Goal: Register for event/course

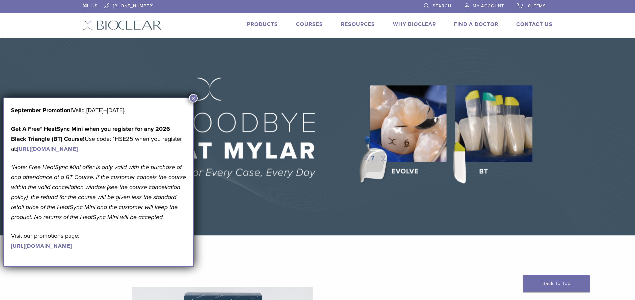
click at [318, 24] on link "Courses" at bounding box center [309, 24] width 27 height 7
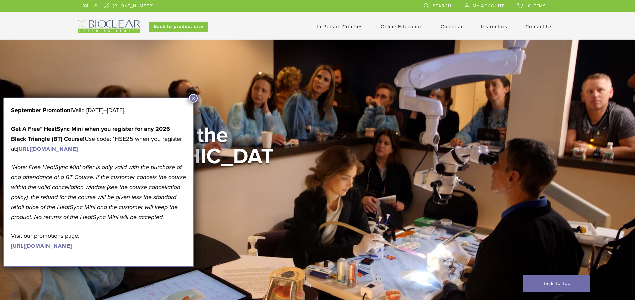
click at [195, 97] on button "×" at bounding box center [193, 98] width 9 height 9
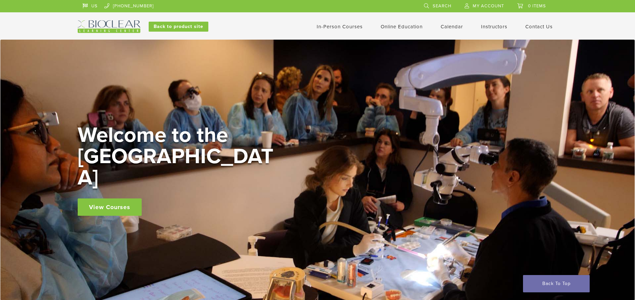
click at [106, 199] on link "View Courses" at bounding box center [110, 207] width 64 height 17
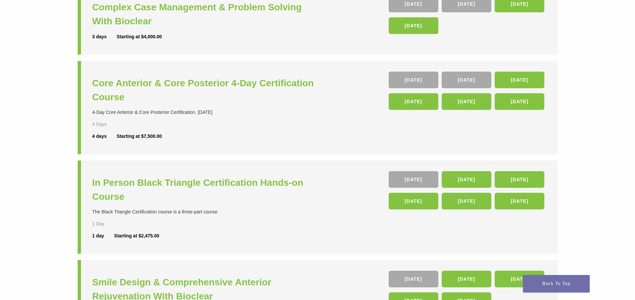
scroll to position [110, 0]
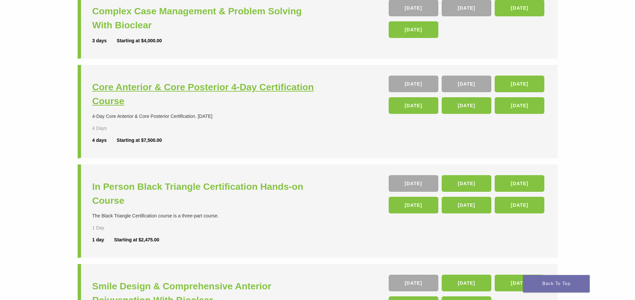
click at [224, 91] on h3 "Core Anterior & Core Posterior 4-Day Certification Course" at bounding box center [205, 94] width 227 height 28
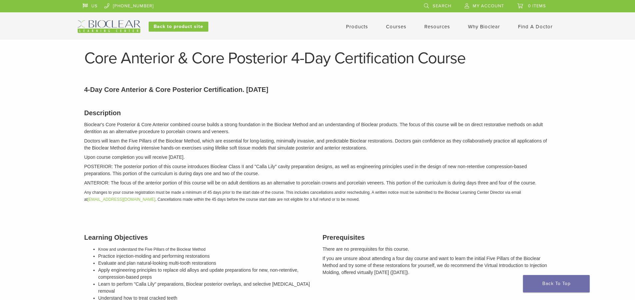
click at [397, 26] on link "Courses" at bounding box center [396, 27] width 20 height 6
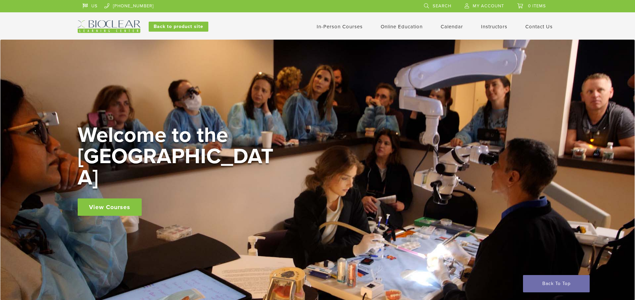
click at [121, 201] on link "View Courses" at bounding box center [110, 207] width 64 height 17
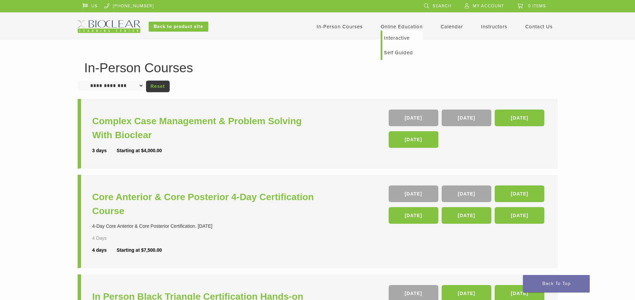
click at [412, 26] on link "Online Education" at bounding box center [402, 27] width 42 height 6
click at [399, 37] on link "Interactive" at bounding box center [402, 38] width 40 height 15
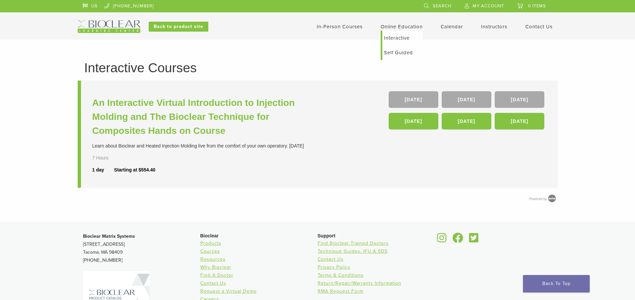
click at [398, 48] on link "Self Guided" at bounding box center [402, 52] width 40 height 15
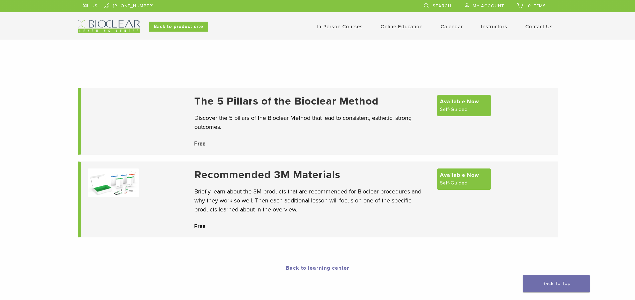
click at [350, 25] on link "In-Person Courses" at bounding box center [340, 27] width 46 height 6
